Goal: Navigation & Orientation: Find specific page/section

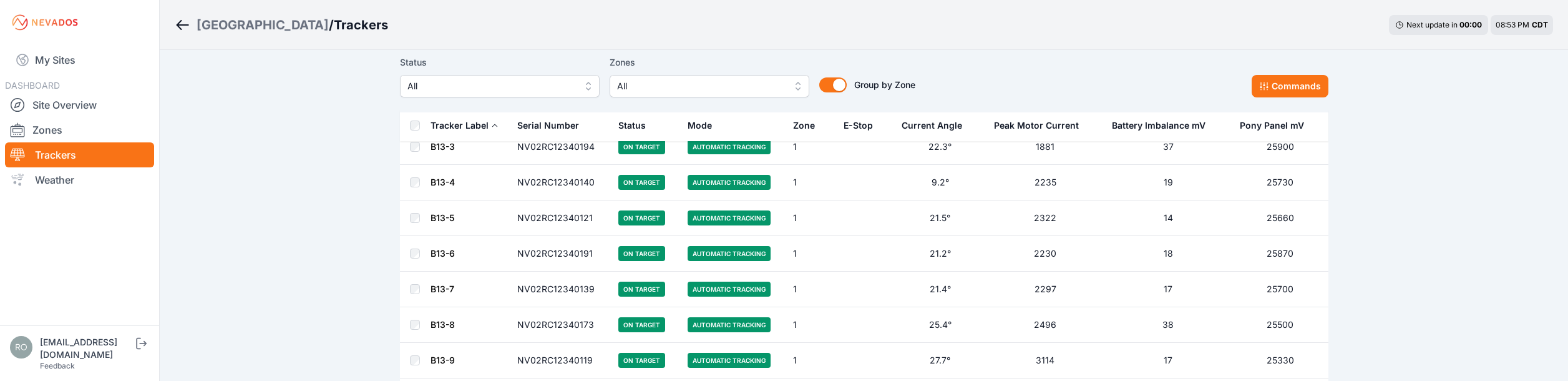
scroll to position [1249, 0]
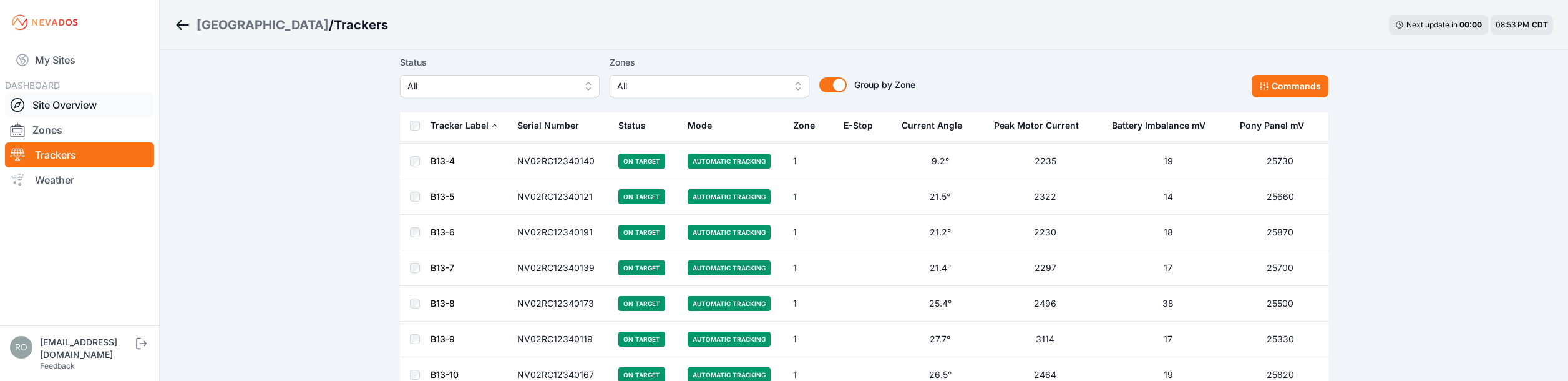
click at [18, 103] on icon at bounding box center [17, 105] width 6 height 6
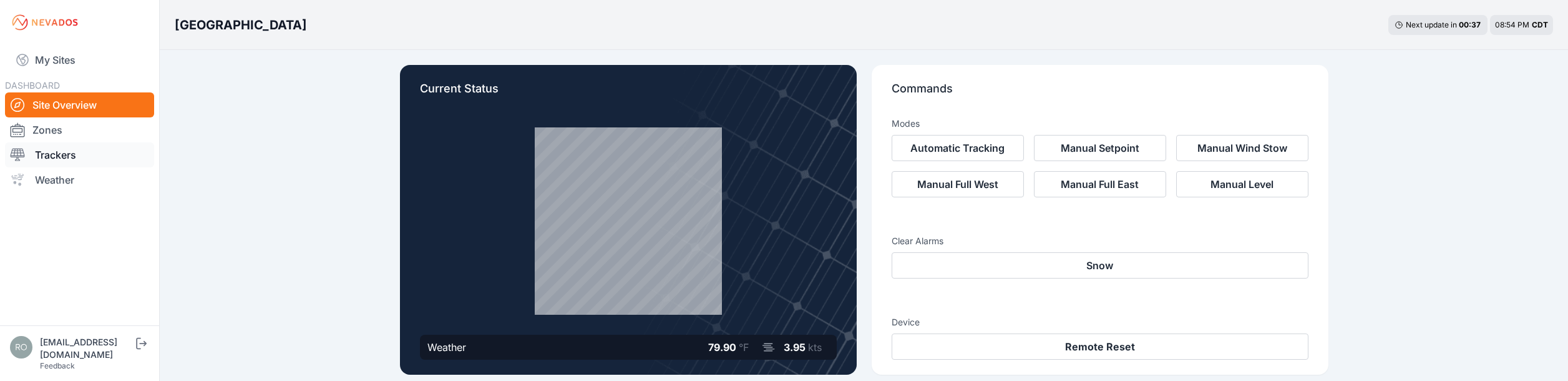
click at [20, 155] on icon at bounding box center [17, 155] width 15 height 15
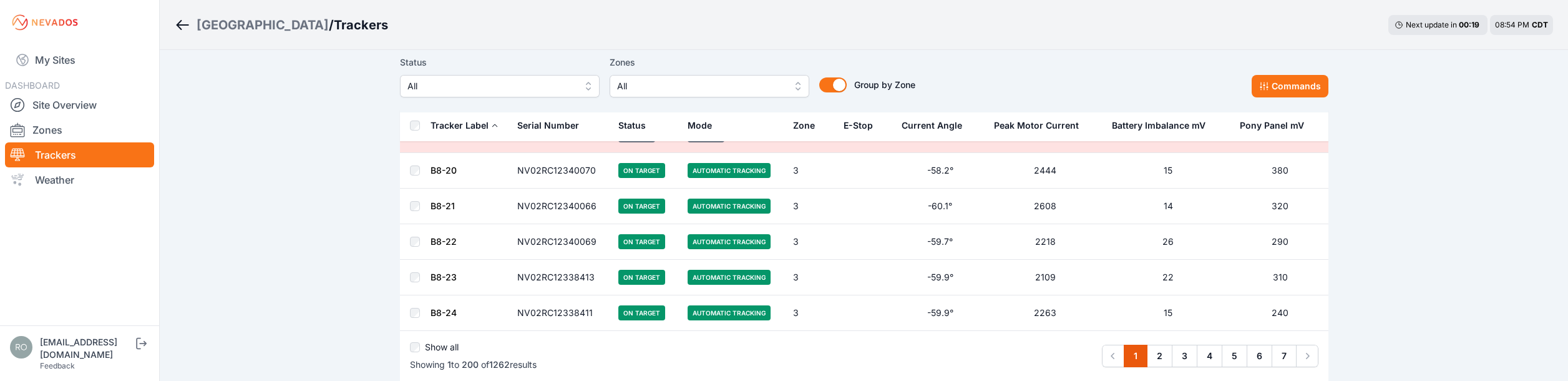
scroll to position [7107, 0]
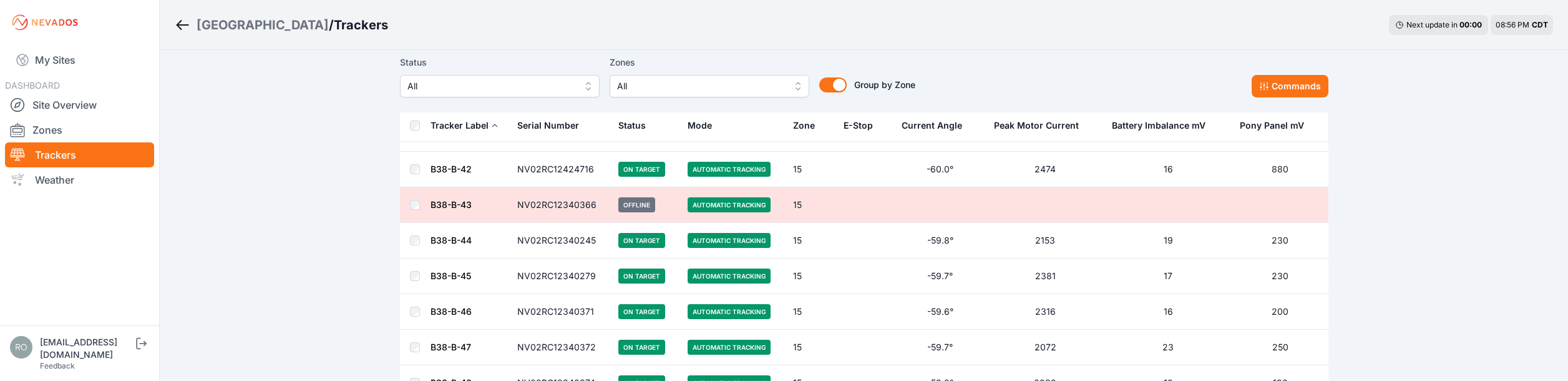
scroll to position [44719, 0]
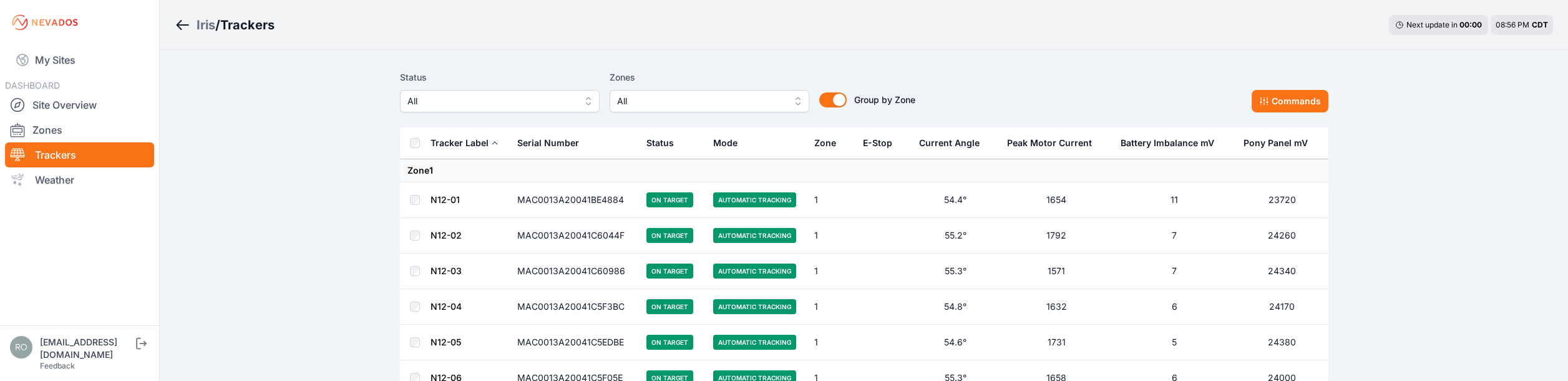
scroll to position [20467, 0]
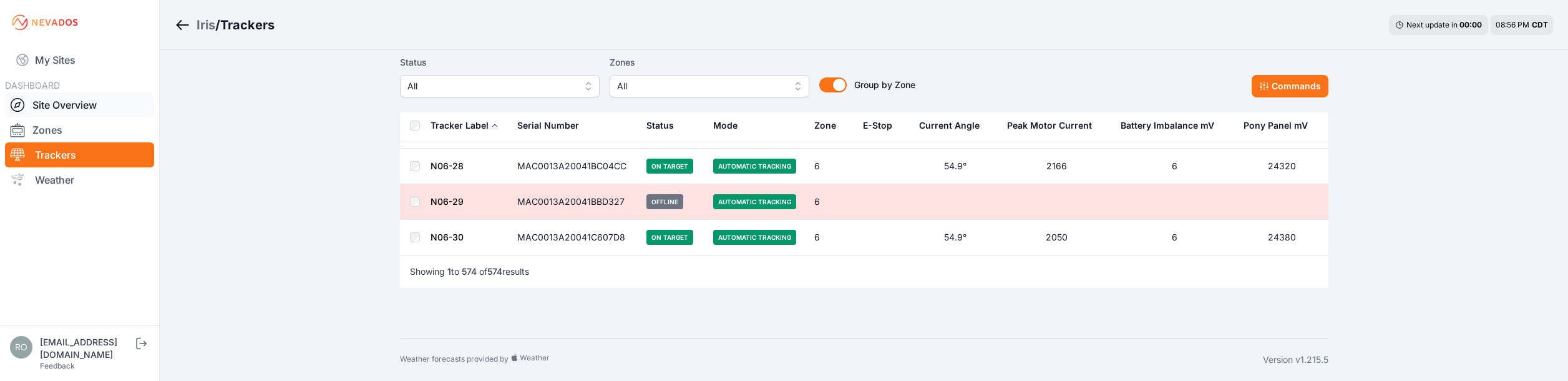
click at [29, 103] on div at bounding box center [20, 104] width 22 height 15
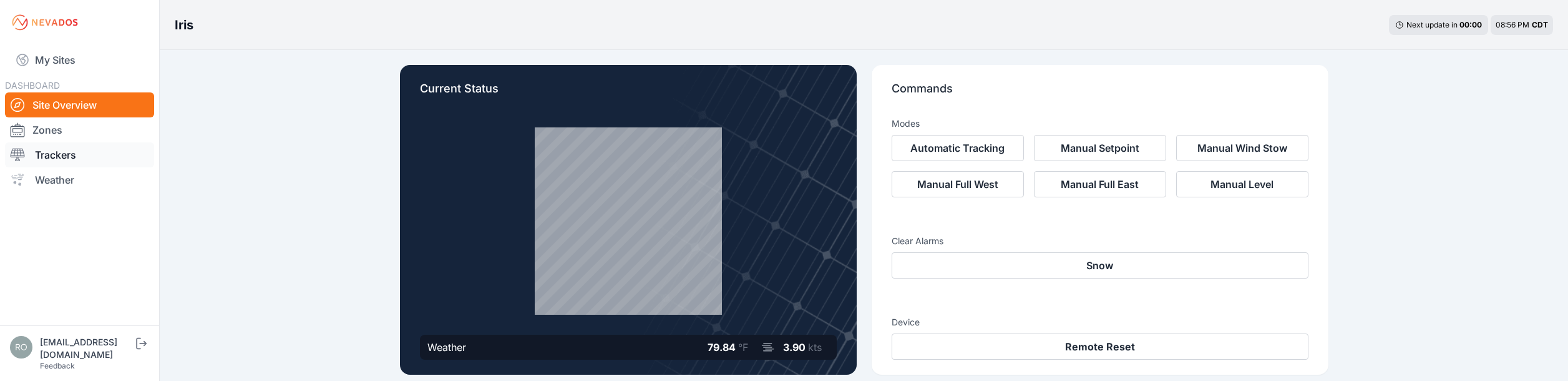
click at [18, 157] on icon at bounding box center [17, 155] width 15 height 15
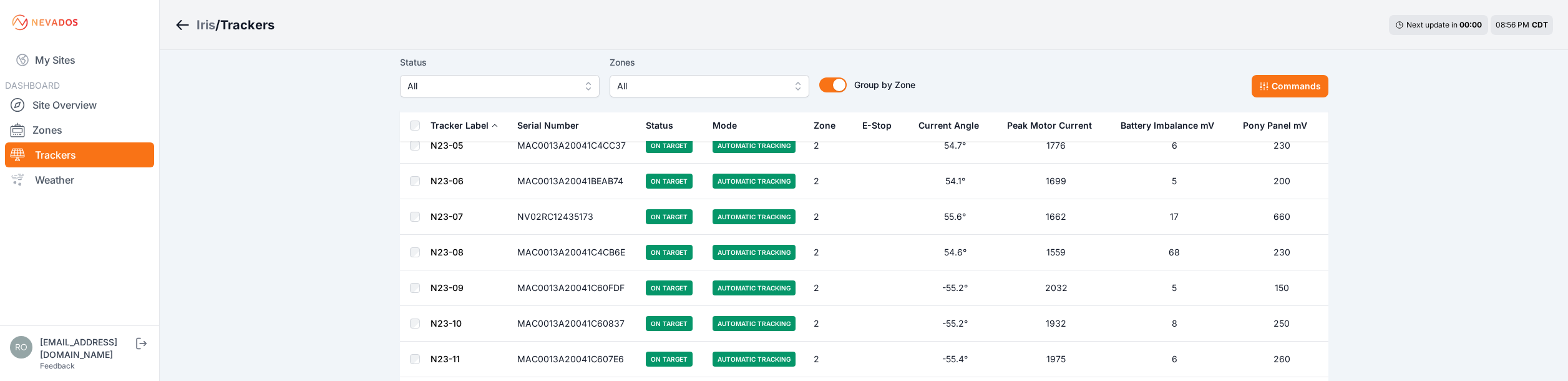
scroll to position [7084, 0]
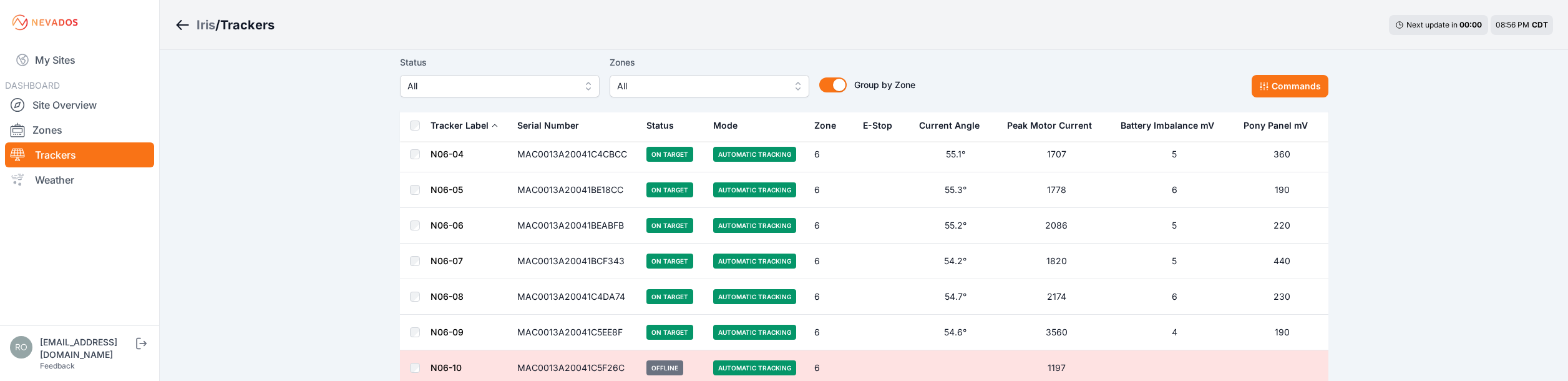
scroll to position [19726, 0]
